Goal: Task Accomplishment & Management: Manage account settings

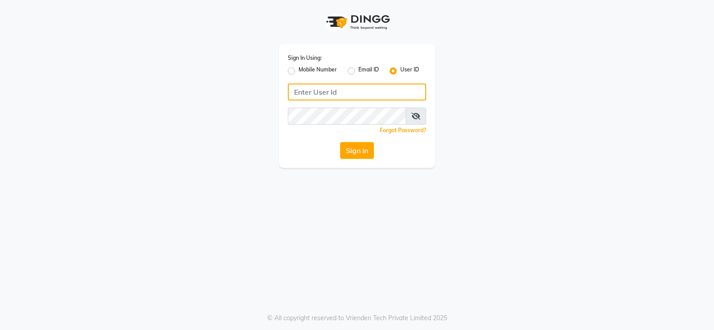
type input "9960830002"
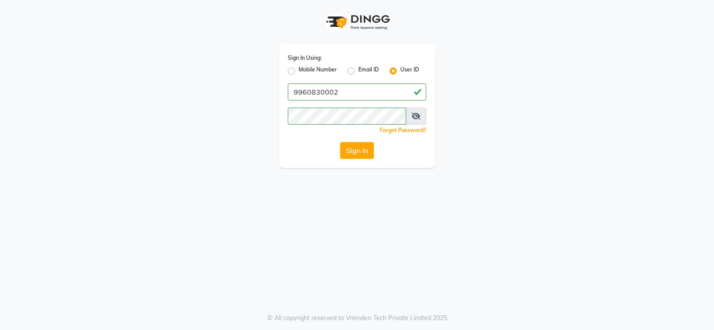
drag, startPoint x: 310, startPoint y: 64, endPoint x: 310, endPoint y: 74, distance: 9.9
click at [310, 64] on div "Sign In Using: Mobile Number Email ID User ID" at bounding box center [357, 64] width 138 height 23
click at [311, 74] on label "Mobile Number" at bounding box center [317, 71] width 38 height 11
click at [304, 71] on input "Mobile Number" at bounding box center [301, 69] width 6 height 6
radio input "true"
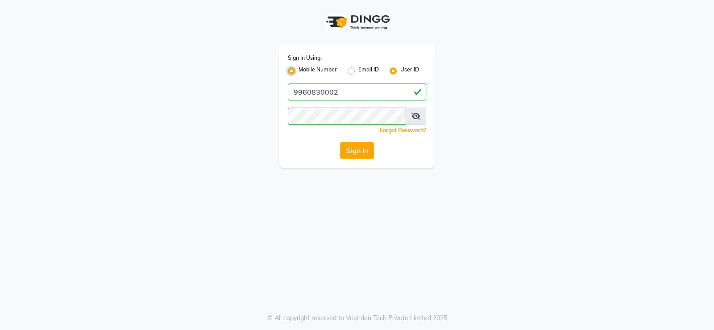
radio input "false"
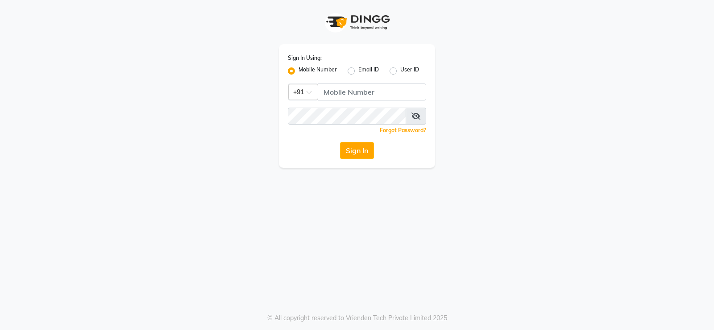
click at [317, 67] on label "Mobile Number" at bounding box center [317, 71] width 38 height 11
click at [304, 67] on input "Mobile Number" at bounding box center [301, 69] width 6 height 6
click at [353, 88] on input "Username" at bounding box center [372, 91] width 108 height 17
type input "9960830002"
click at [359, 158] on button "Sign In" at bounding box center [357, 150] width 34 height 17
